Goal: Task Accomplishment & Management: Complete application form

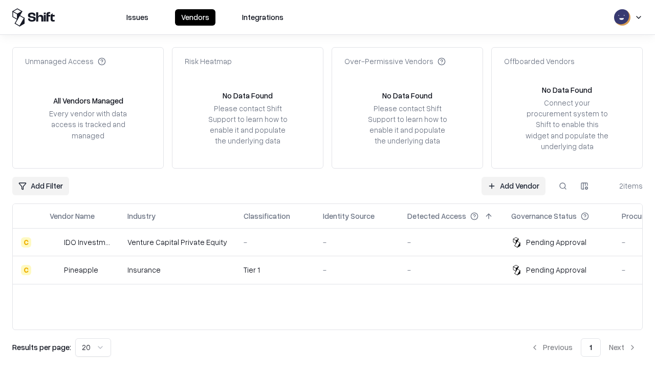
click at [513, 185] on link "Add Vendor" at bounding box center [514, 186] width 64 height 18
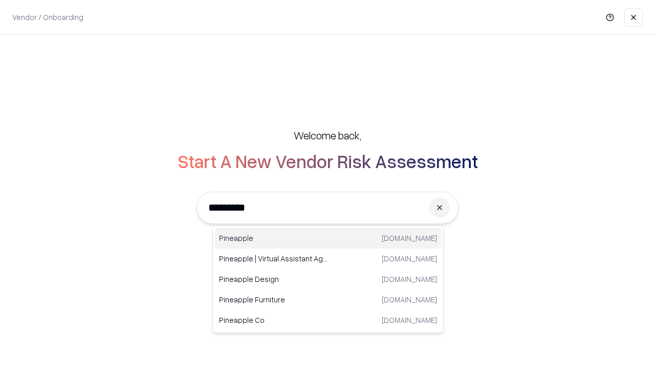
click at [328, 238] on div "Pineapple [DOMAIN_NAME]" at bounding box center [328, 238] width 226 height 20
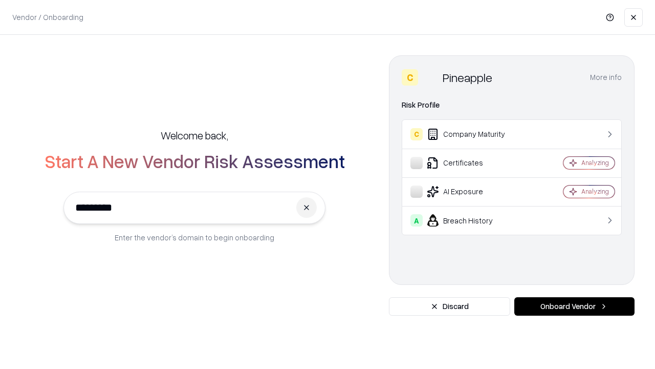
type input "*********"
click at [574, 306] on button "Onboard Vendor" at bounding box center [574, 306] width 120 height 18
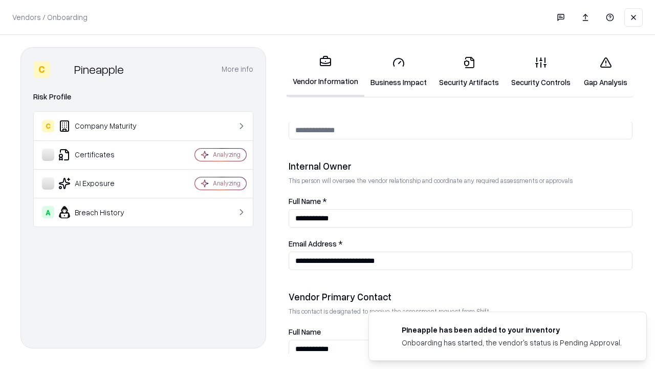
scroll to position [530, 0]
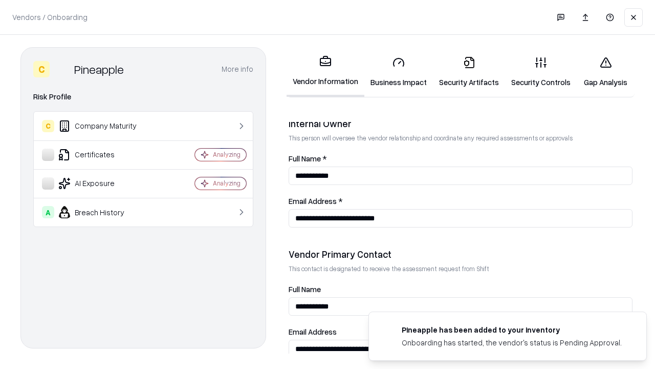
click at [399, 72] on link "Business Impact" at bounding box center [398, 72] width 69 height 48
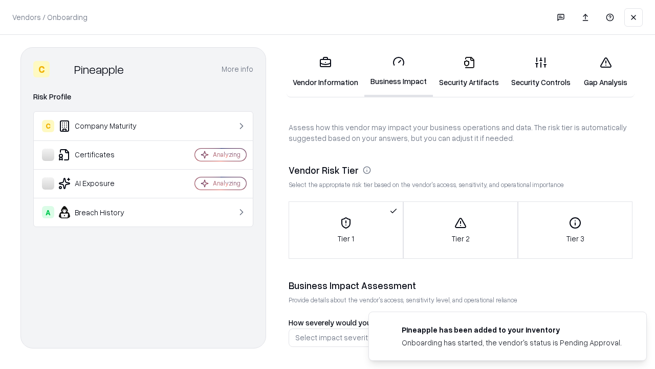
click at [469, 72] on link "Security Artifacts" at bounding box center [469, 72] width 72 height 48
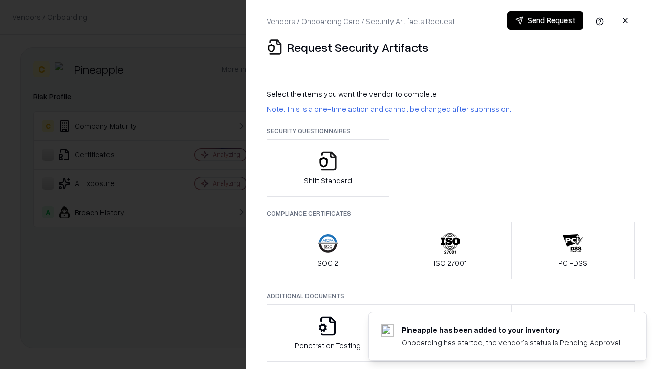
click at [328, 168] on icon "button" at bounding box center [328, 160] width 20 height 20
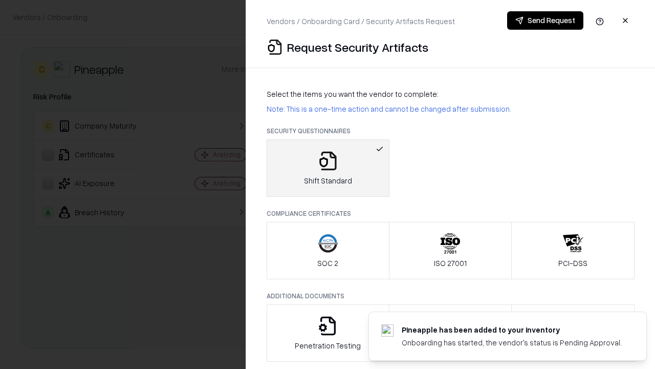
click at [545, 20] on button "Send Request" at bounding box center [545, 20] width 76 height 18
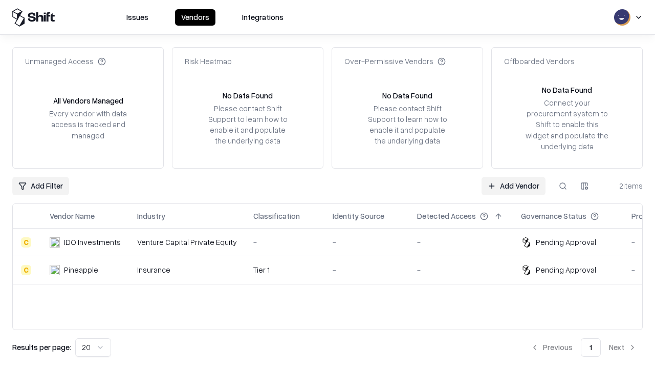
click at [513, 185] on link "Add Vendor" at bounding box center [514, 186] width 64 height 18
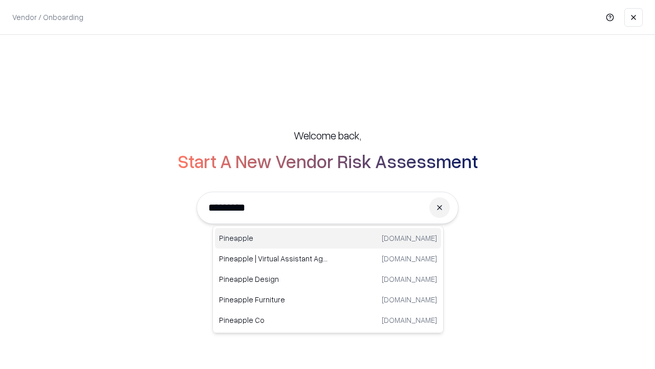
click at [328, 238] on div "Pineapple [DOMAIN_NAME]" at bounding box center [328, 238] width 226 height 20
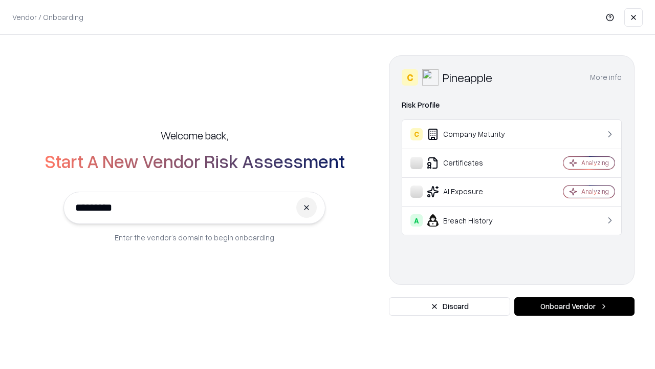
type input "*********"
click at [574, 306] on button "Onboard Vendor" at bounding box center [574, 306] width 120 height 18
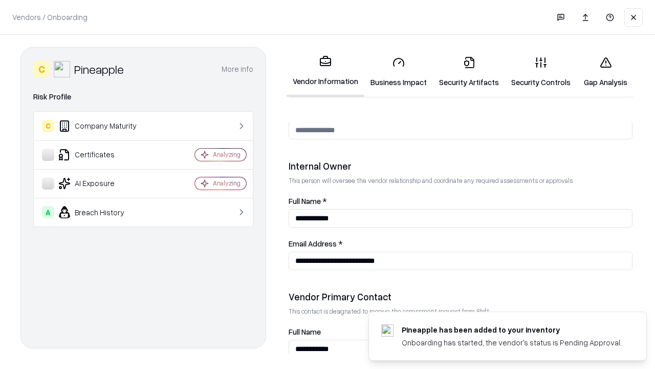
scroll to position [530, 0]
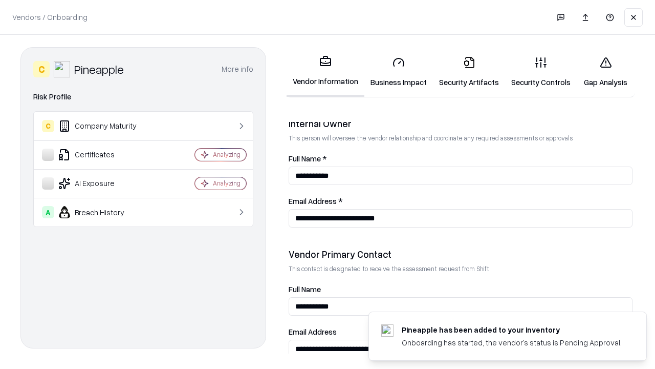
click at [606, 72] on link "Gap Analysis" at bounding box center [606, 72] width 58 height 48
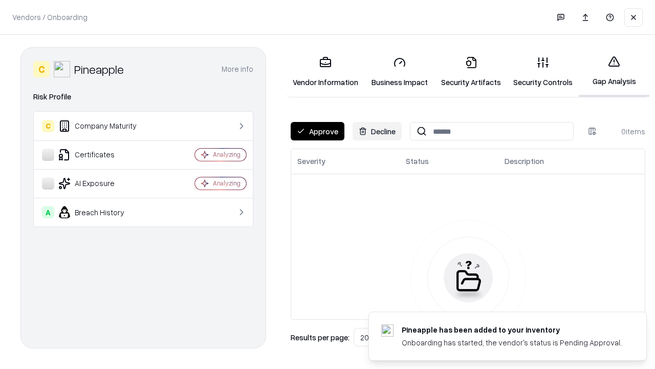
click at [317, 131] on button "Approve" at bounding box center [318, 131] width 54 height 18
